Goal: Task Accomplishment & Management: Manage account settings

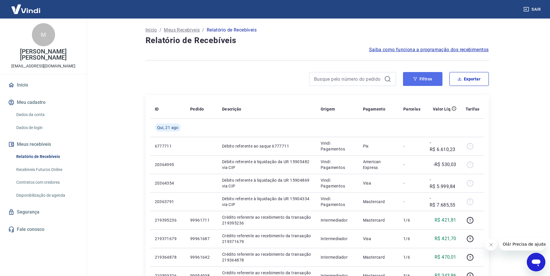
click at [439, 75] on button "Filtros" at bounding box center [422, 79] width 39 height 14
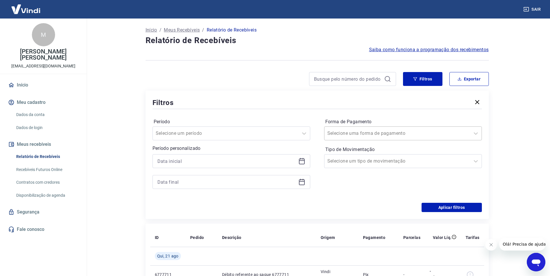
click at [369, 133] on input "Forma de Pagamento" at bounding box center [356, 133] width 59 height 7
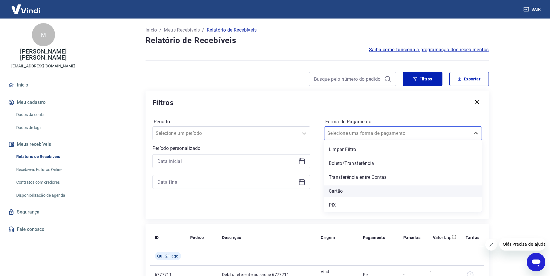
click at [347, 188] on div "Cartão" at bounding box center [403, 192] width 158 height 12
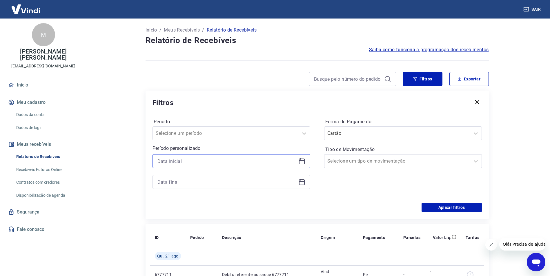
click at [278, 162] on input at bounding box center [226, 161] width 138 height 9
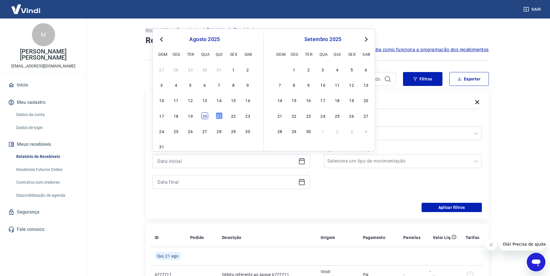
click at [205, 119] on div "20" at bounding box center [204, 115] width 7 height 7
type input "[DATE]"
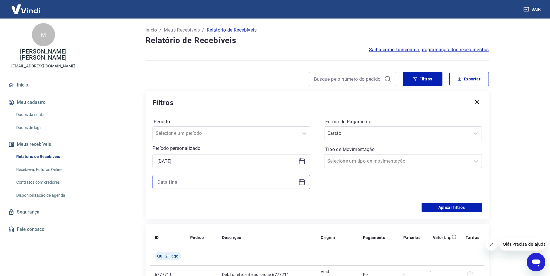
click at [194, 179] on input at bounding box center [226, 182] width 138 height 9
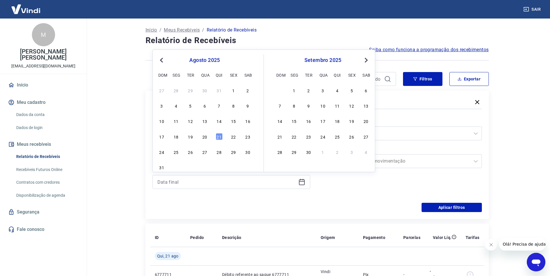
click at [207, 135] on div "20" at bounding box center [204, 136] width 7 height 7
type input "[DATE]"
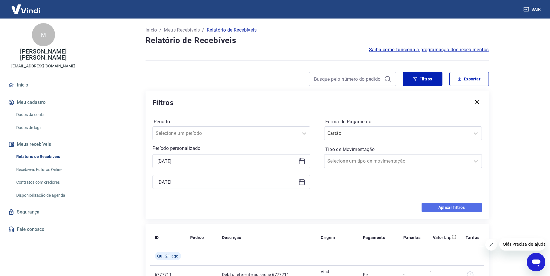
click at [446, 209] on button "Aplicar filtros" at bounding box center [451, 207] width 60 height 9
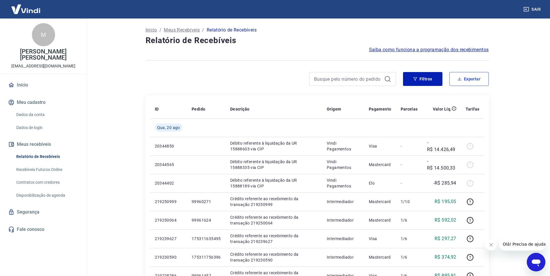
click at [474, 83] on button "Exportar" at bounding box center [468, 79] width 39 height 14
type input "[DATE]"
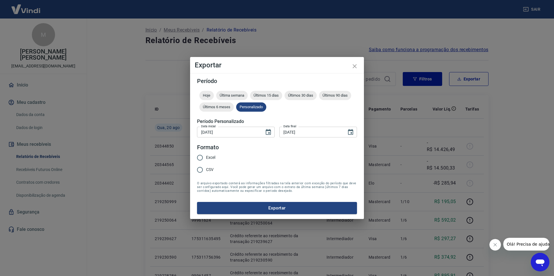
click at [216, 159] on div "Excel CSV" at bounding box center [208, 164] width 23 height 25
click at [214, 157] on span "Excel" at bounding box center [210, 158] width 9 height 6
click at [206, 157] on input "Excel" at bounding box center [200, 158] width 12 height 12
radio input "true"
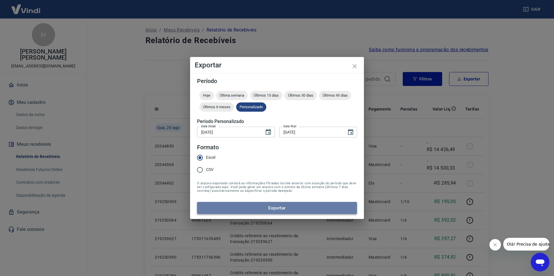
click at [271, 209] on button "Exportar" at bounding box center [277, 208] width 160 height 12
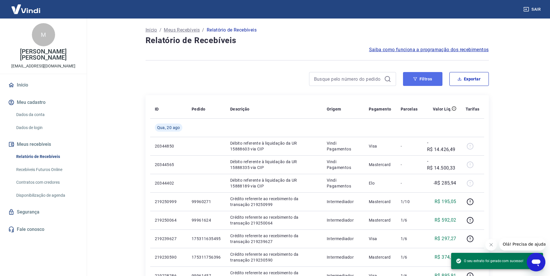
click at [434, 81] on button "Filtros" at bounding box center [422, 79] width 39 height 14
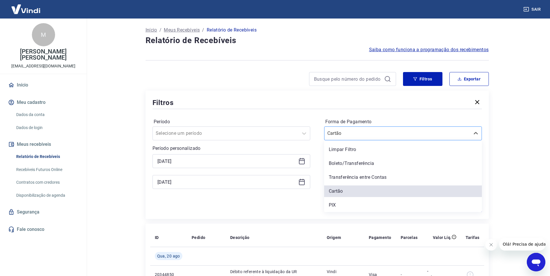
click at [347, 130] on div at bounding box center [397, 133] width 140 height 8
click at [343, 206] on div "PIX" at bounding box center [403, 206] width 158 height 12
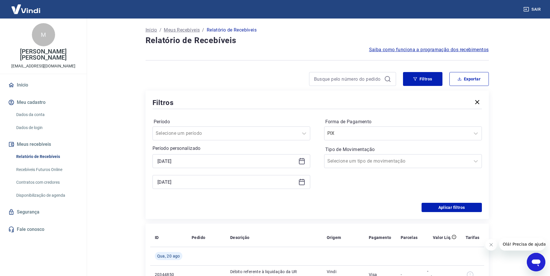
click at [298, 165] on div "[DATE]" at bounding box center [231, 161] width 158 height 14
click at [300, 165] on icon at bounding box center [302, 162] width 6 height 6
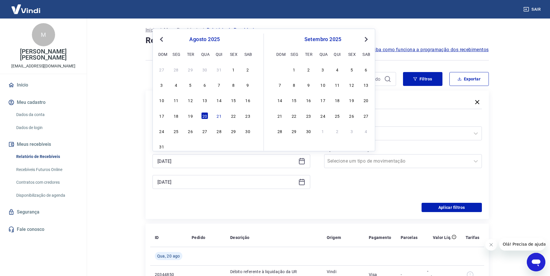
click at [190, 116] on div "19" at bounding box center [190, 115] width 7 height 7
type input "[DATE]"
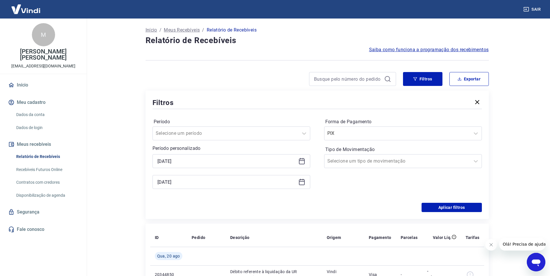
click at [300, 184] on icon at bounding box center [301, 182] width 7 height 7
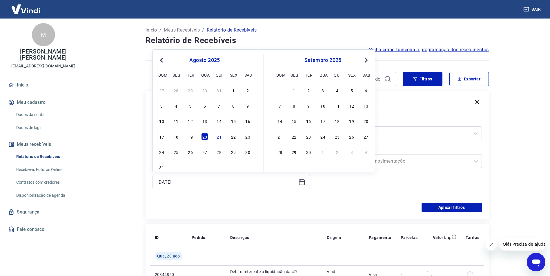
click at [220, 138] on div "21" at bounding box center [219, 136] width 7 height 7
type input "[DATE]"
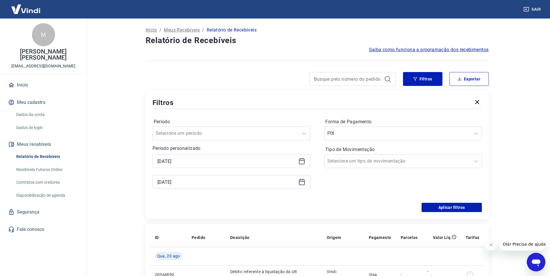
click at [441, 198] on div "Período Selecione um período Período personalizado Selected date: [DATE] [DATE]…" at bounding box center [316, 156] width 329 height 93
click at [444, 206] on button "Aplicar filtros" at bounding box center [451, 207] width 60 height 9
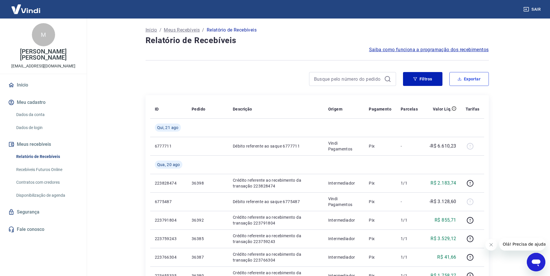
click at [484, 77] on button "Exportar" at bounding box center [468, 79] width 39 height 14
type input "[DATE]"
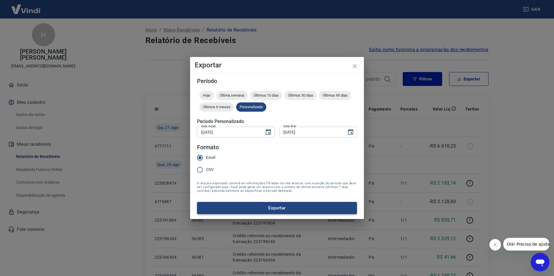
click at [290, 205] on button "Exportar" at bounding box center [277, 208] width 160 height 12
